Goal: Task Accomplishment & Management: Use online tool/utility

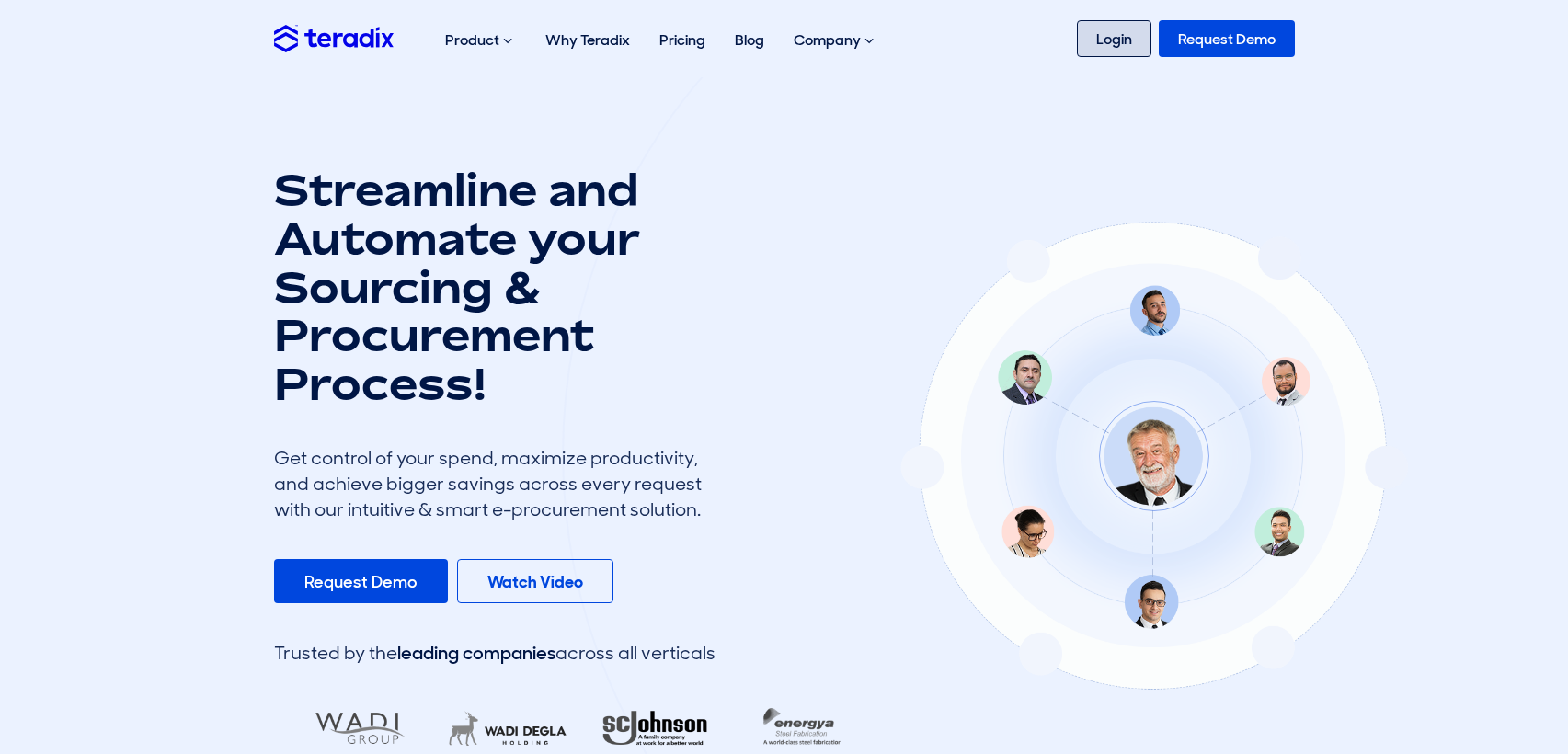
click at [1110, 37] on link "Login" at bounding box center [1114, 38] width 75 height 36
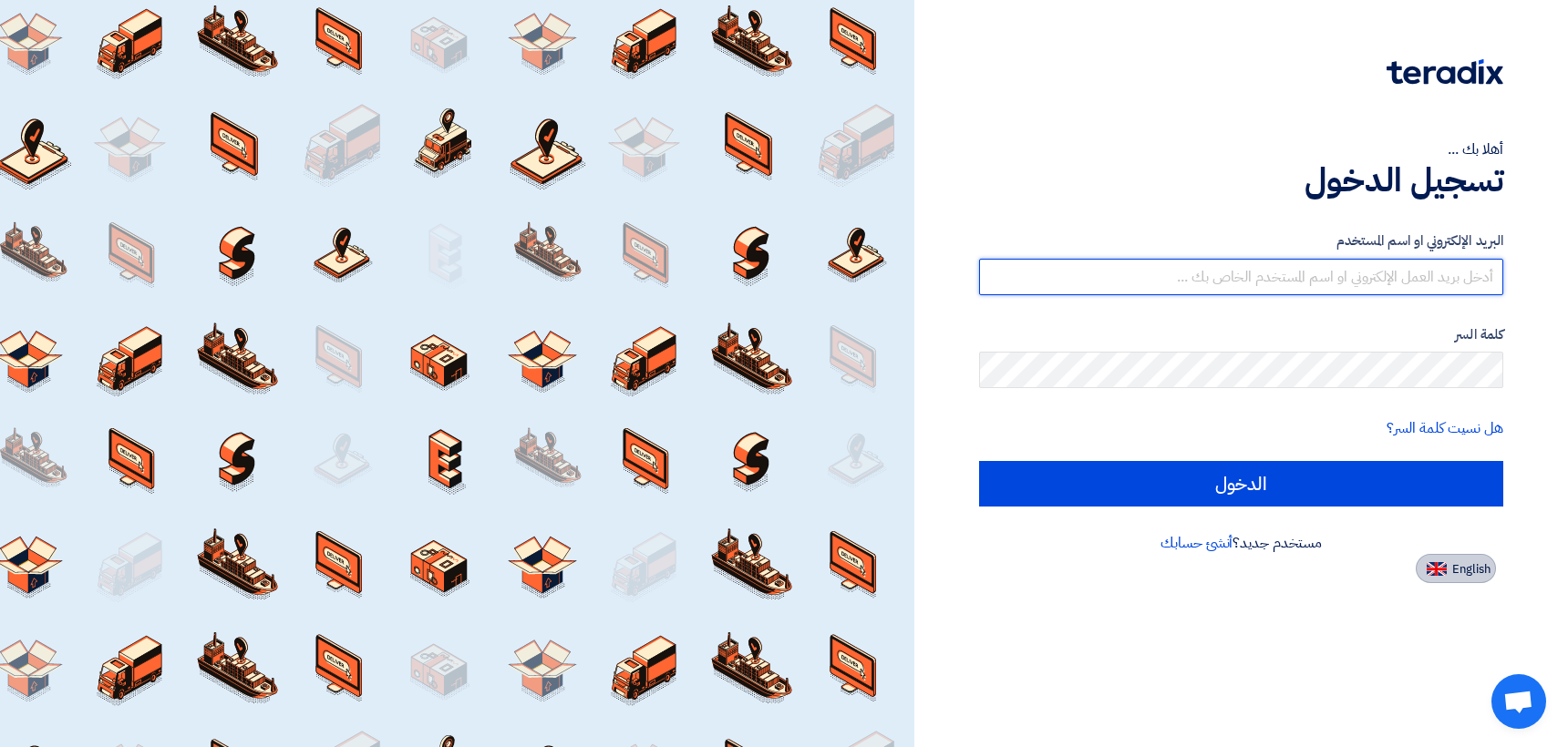
type input "[EMAIL_ADDRESS][DOMAIN_NAME]"
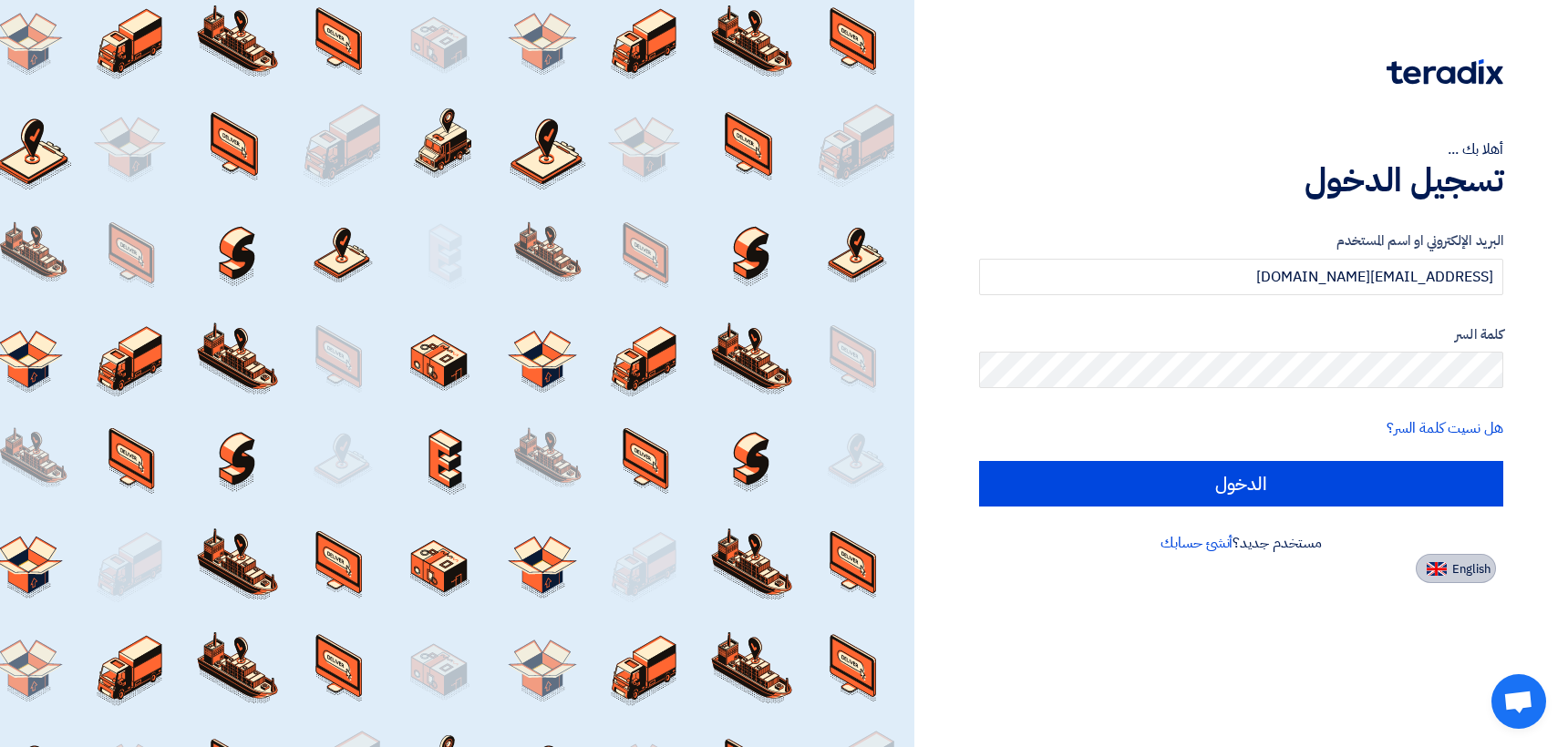
click at [1462, 579] on button "English" at bounding box center [1456, 569] width 80 height 29
type input "Sign in"
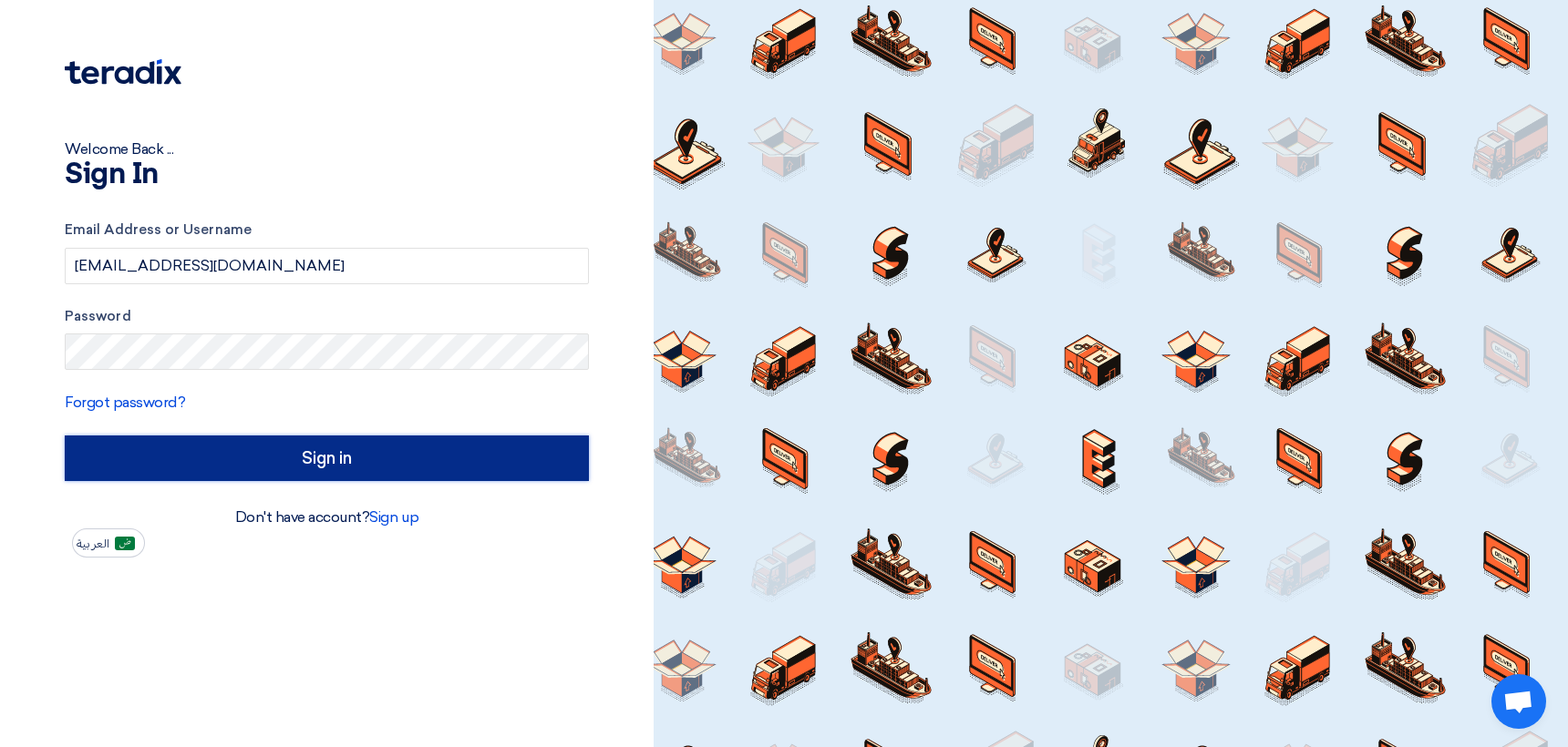
click at [298, 460] on input "Sign in" at bounding box center [326, 458] width 524 height 46
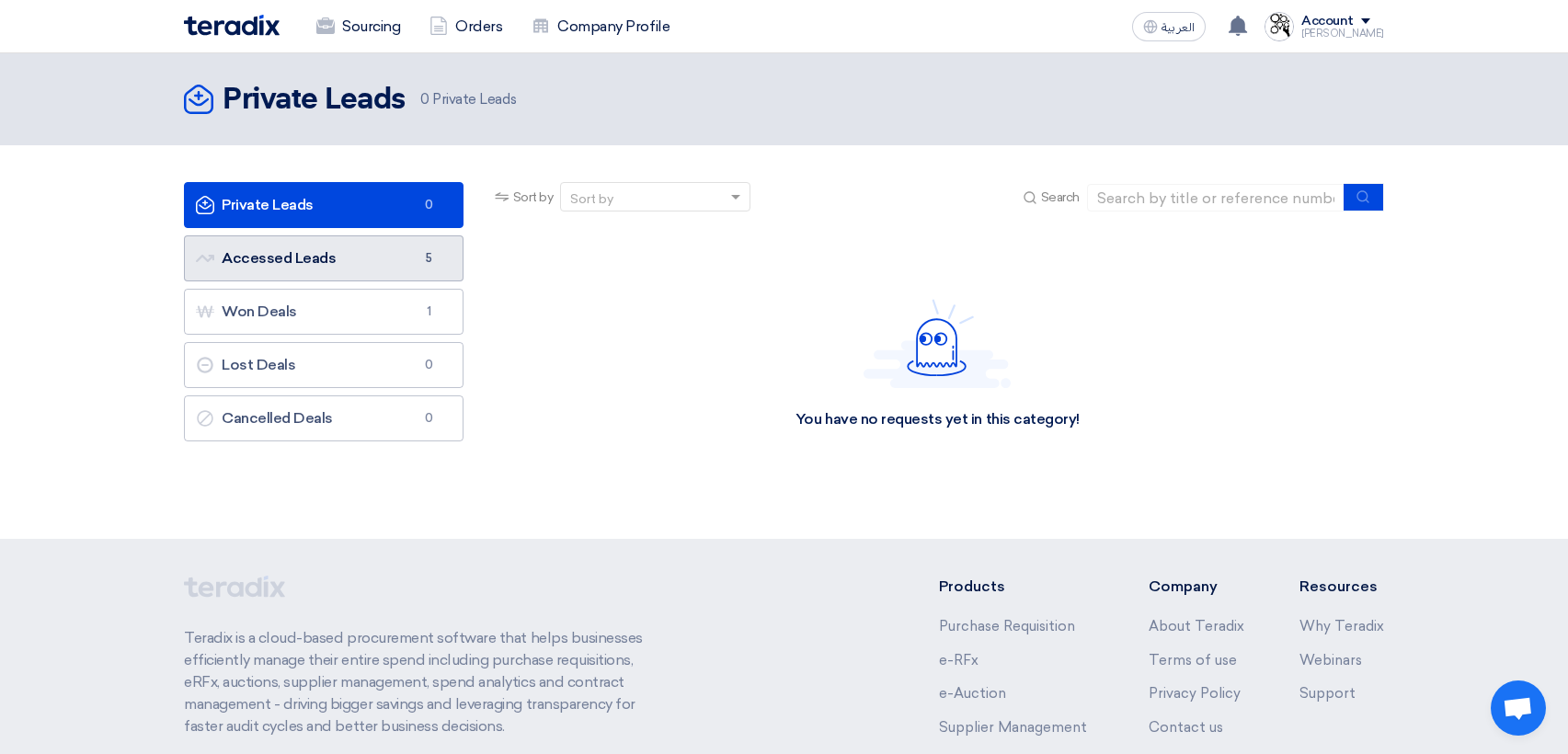
click at [272, 252] on link "Accessed Leads Accessed Leads 5" at bounding box center [323, 259] width 280 height 46
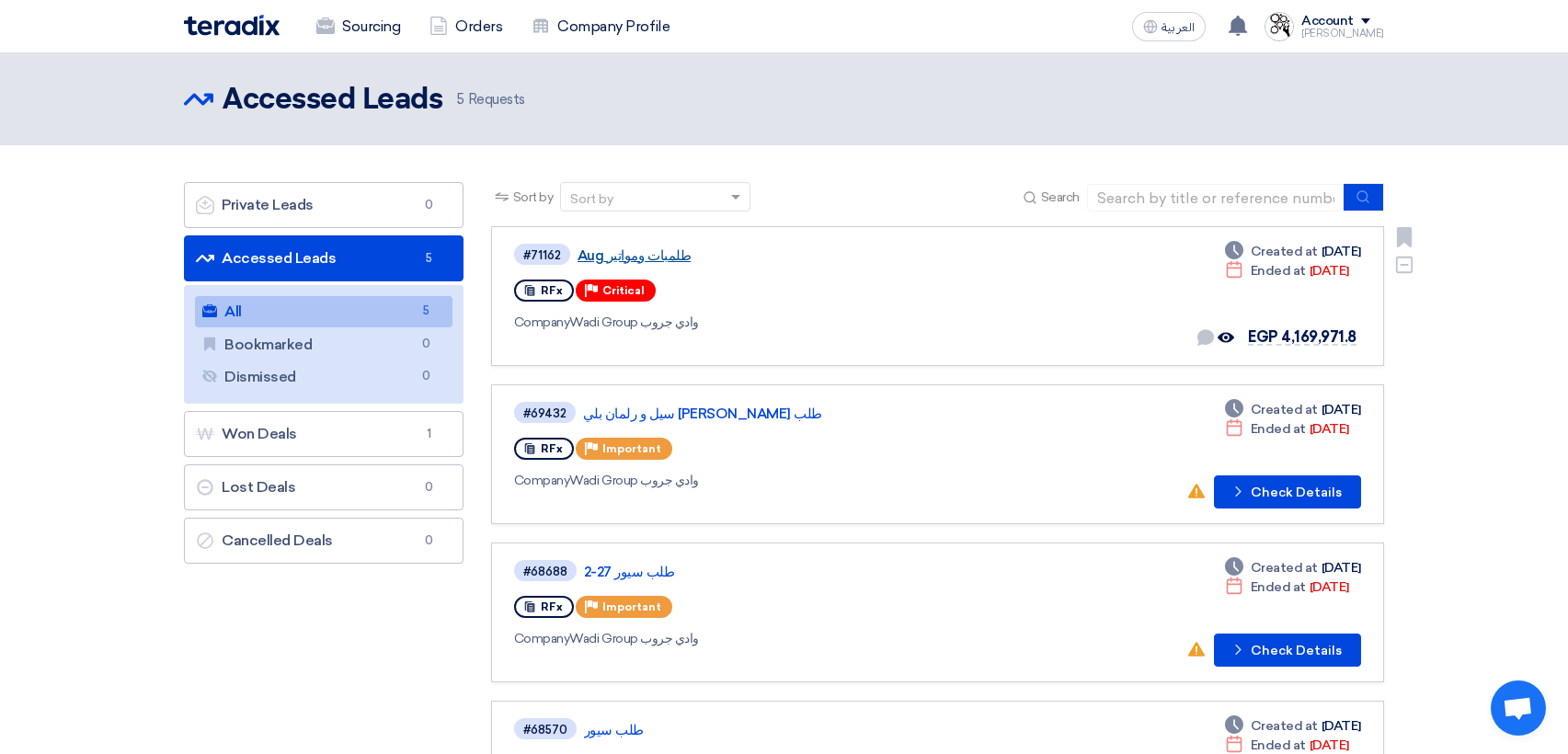
click at [632, 253] on link "طلمبات ومواتير Aug" at bounding box center [808, 256] width 460 height 17
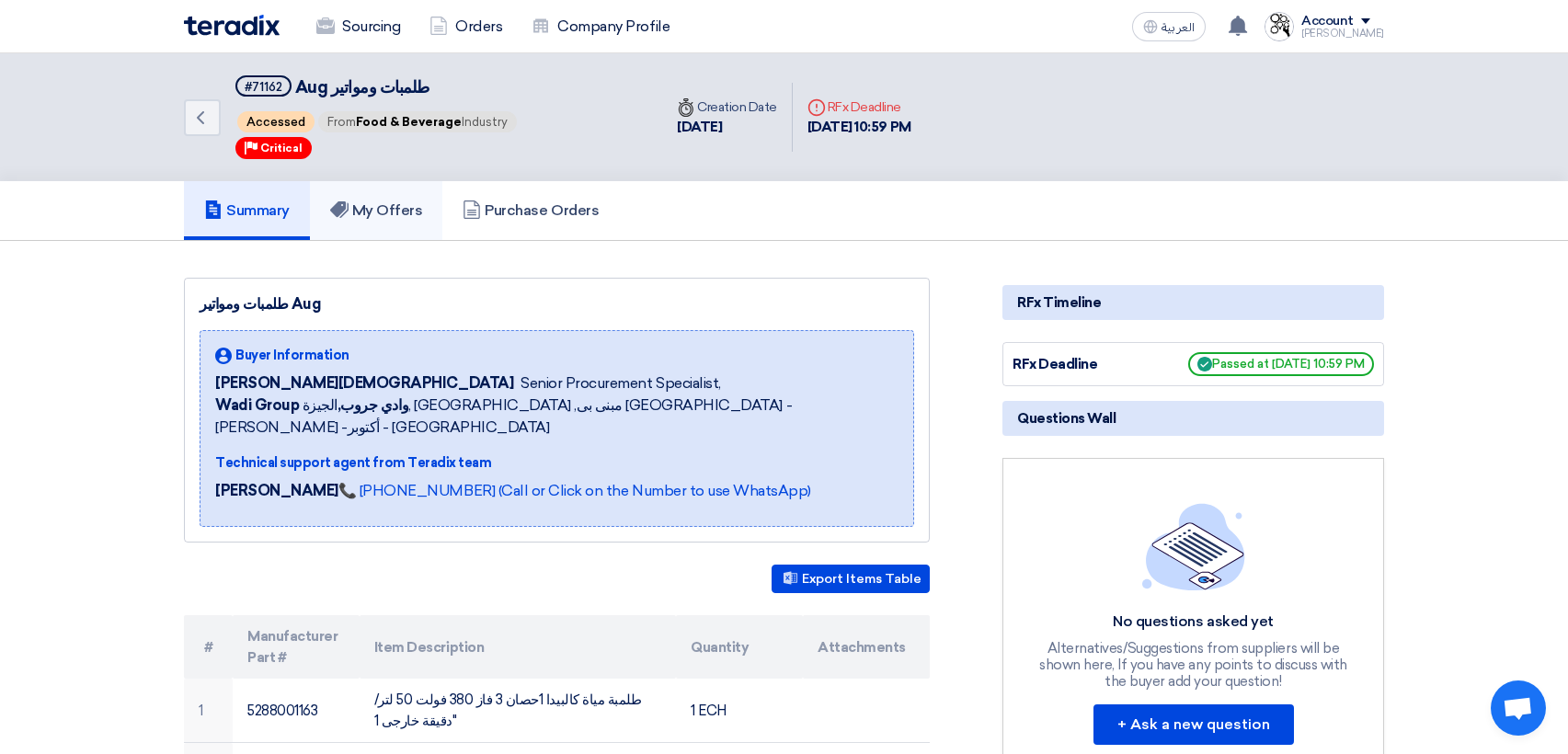
click at [399, 224] on link "My Offers" at bounding box center [376, 210] width 134 height 59
